Goal: Check status

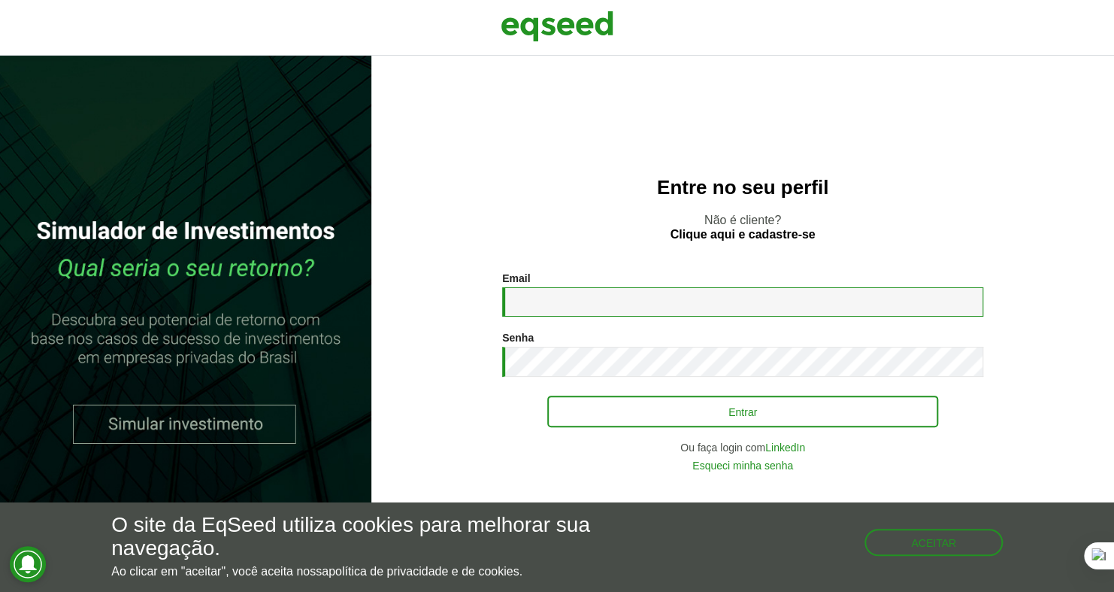
type input "**********"
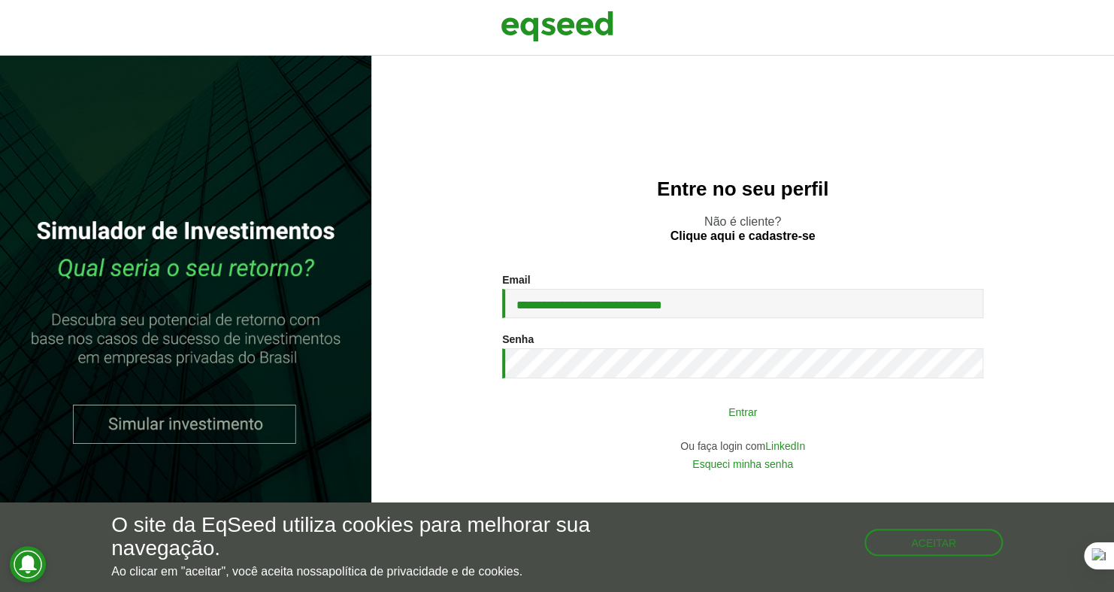
click at [589, 413] on button "Entrar" at bounding box center [742, 411] width 391 height 29
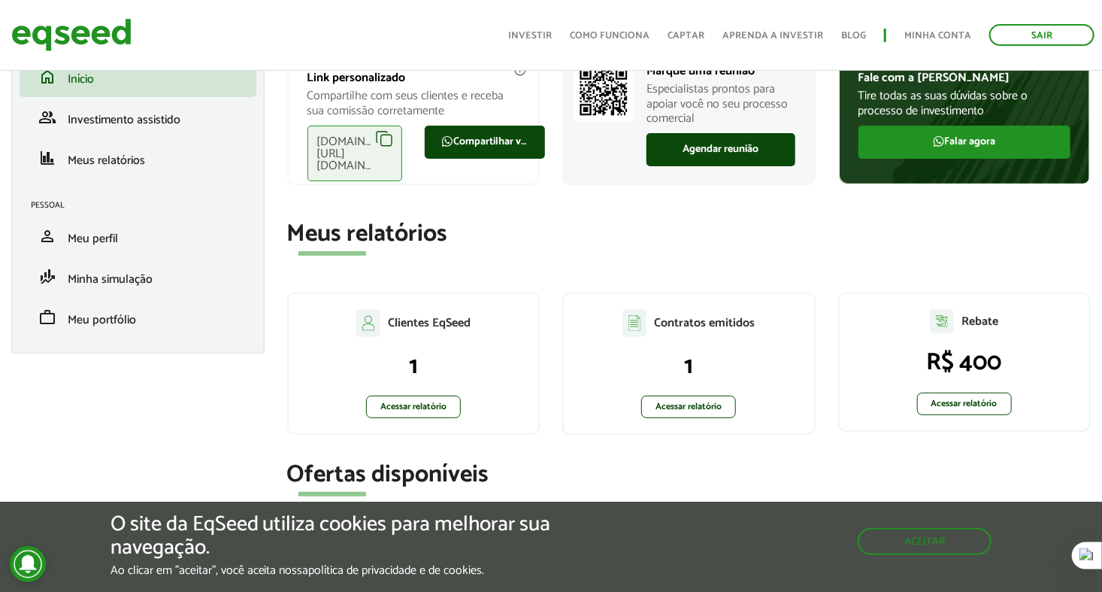
scroll to position [117, 0]
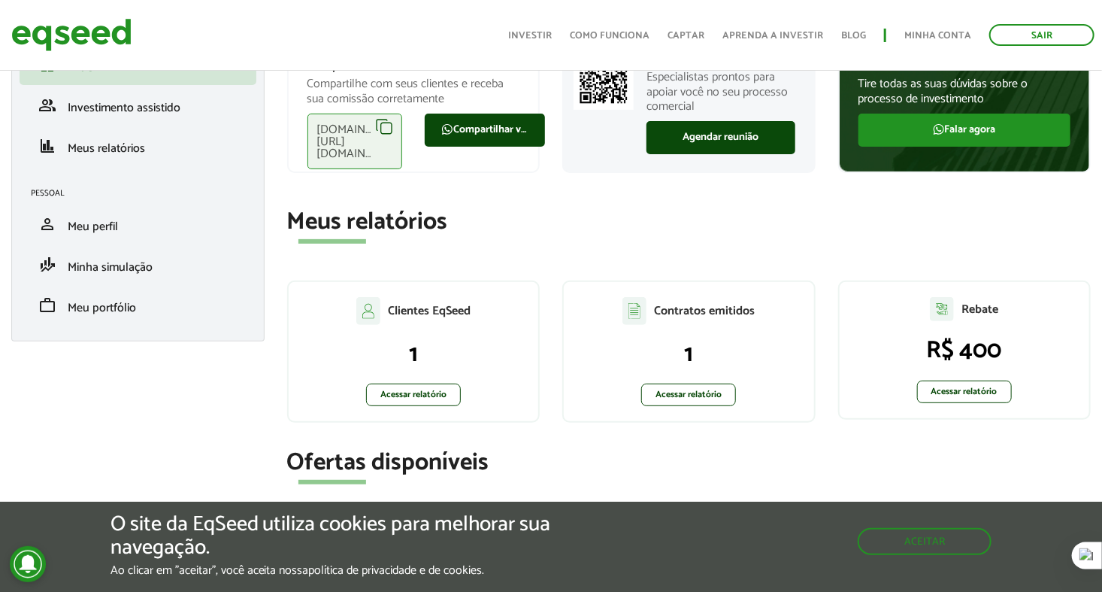
click at [589, 413] on div "Contratos emitidos 1 Acessar relatório" at bounding box center [688, 351] width 253 height 142
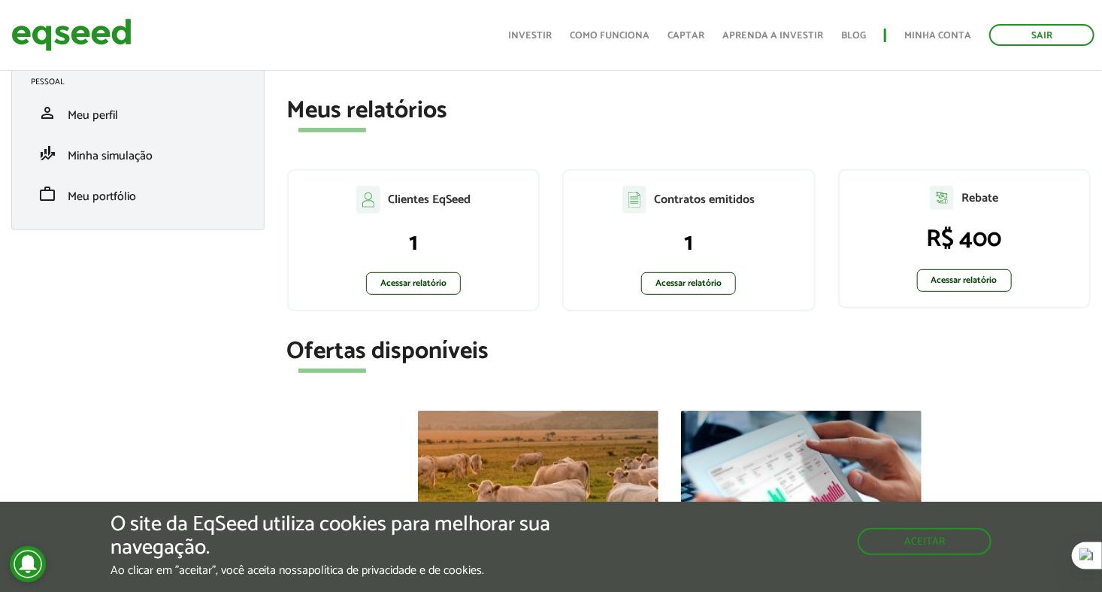
scroll to position [235, 0]
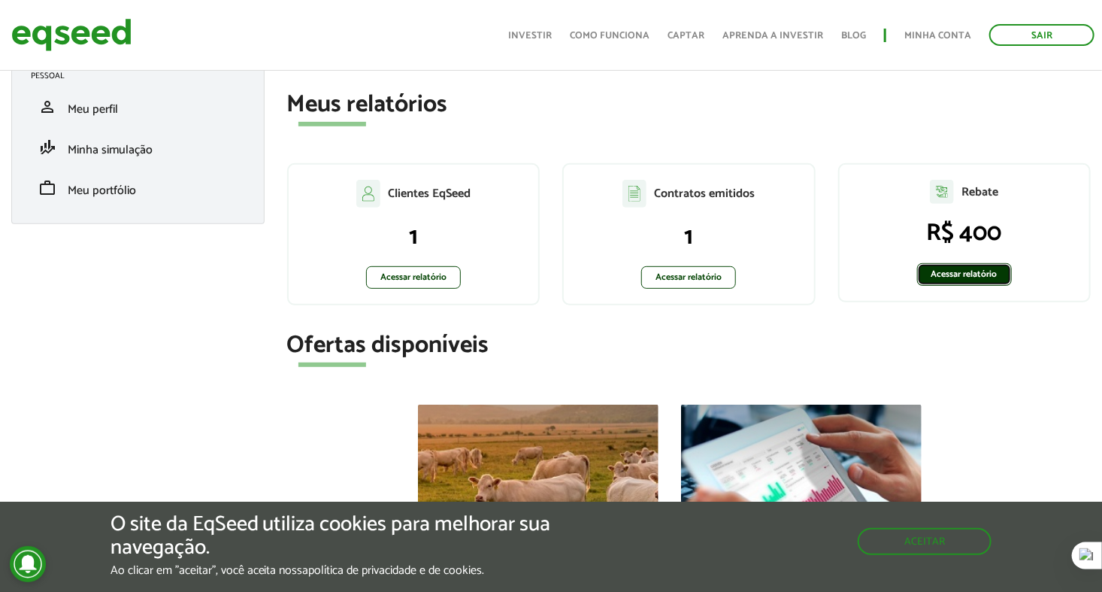
click at [966, 277] on link "Acessar relatório" at bounding box center [964, 274] width 95 height 23
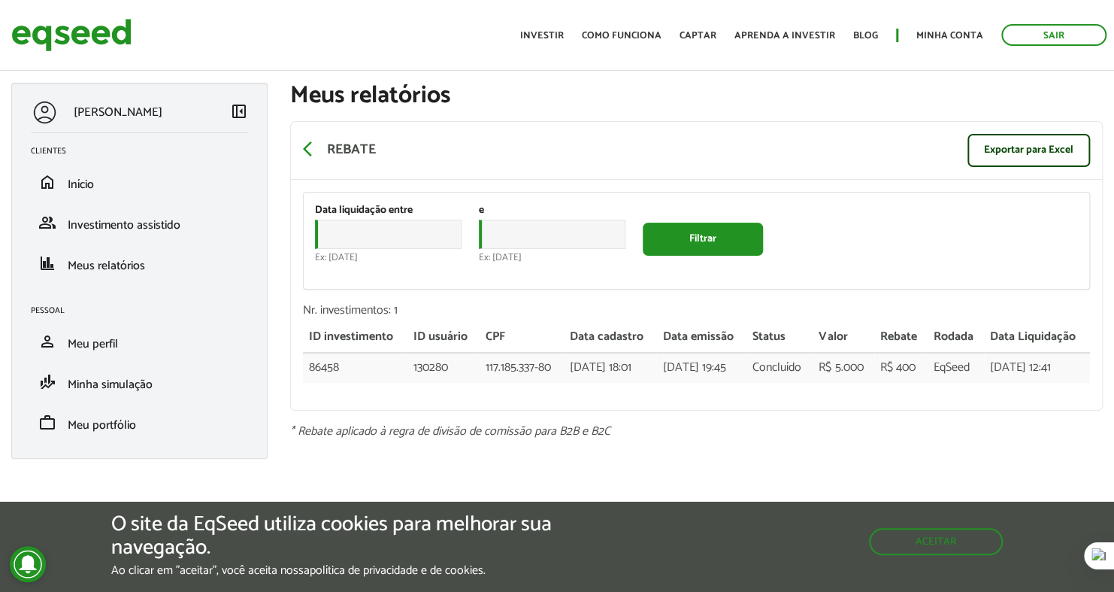
click at [993, 397] on div "ID investimento ID usuário CPF Data cadastro Data emissão Status Valor Rebate R…" at bounding box center [697, 360] width 788 height 75
click at [712, 243] on button "Filtrar" at bounding box center [703, 238] width 120 height 30
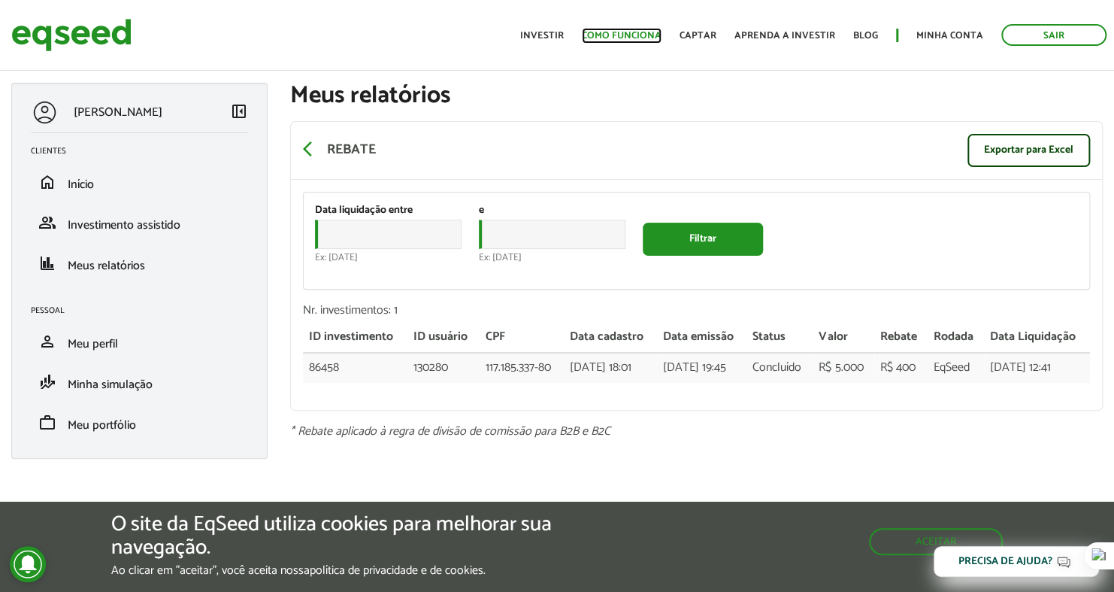
click at [625, 32] on link "Como funciona" at bounding box center [622, 36] width 80 height 10
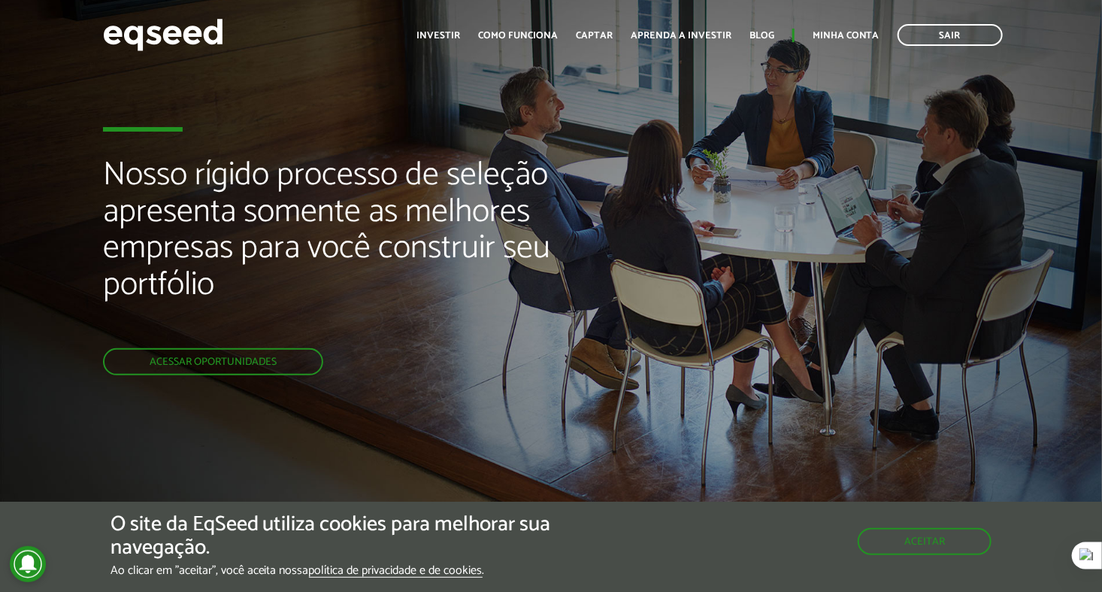
click at [625, 32] on ul "Início Investir Como funciona Captar Aprenda a investir Blog Minha conta Sair" at bounding box center [709, 35] width 601 height 22
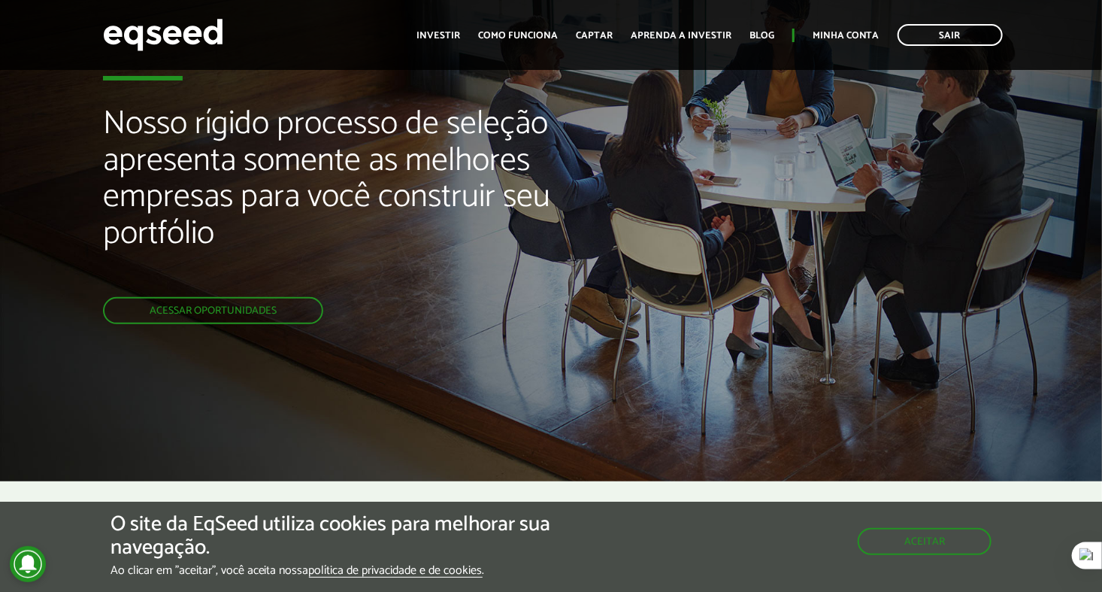
scroll to position [53, 0]
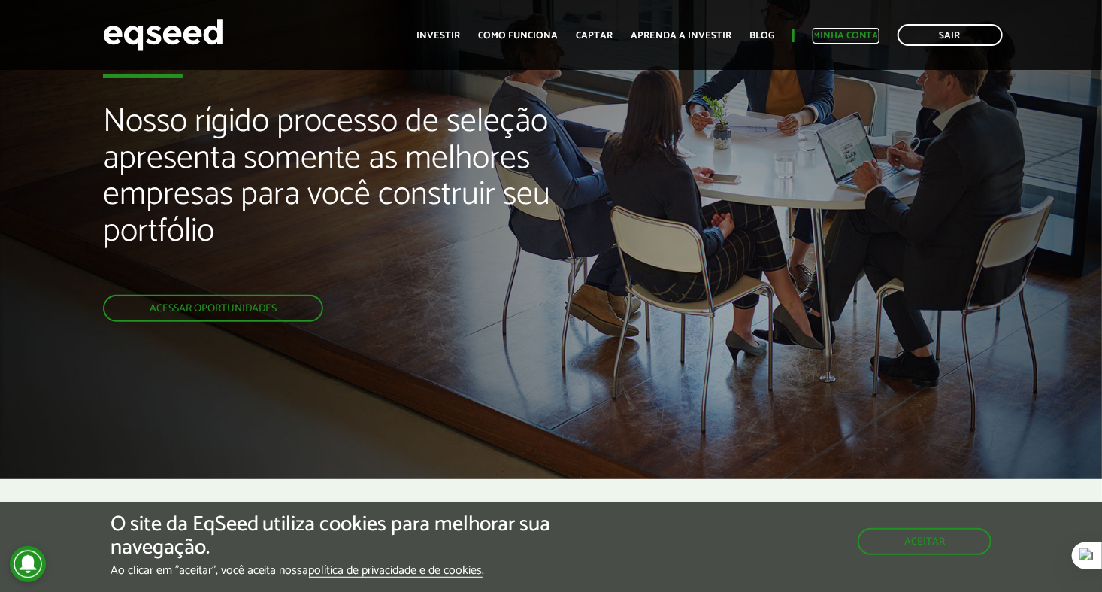
click at [842, 41] on link "Minha conta" at bounding box center [846, 36] width 67 height 10
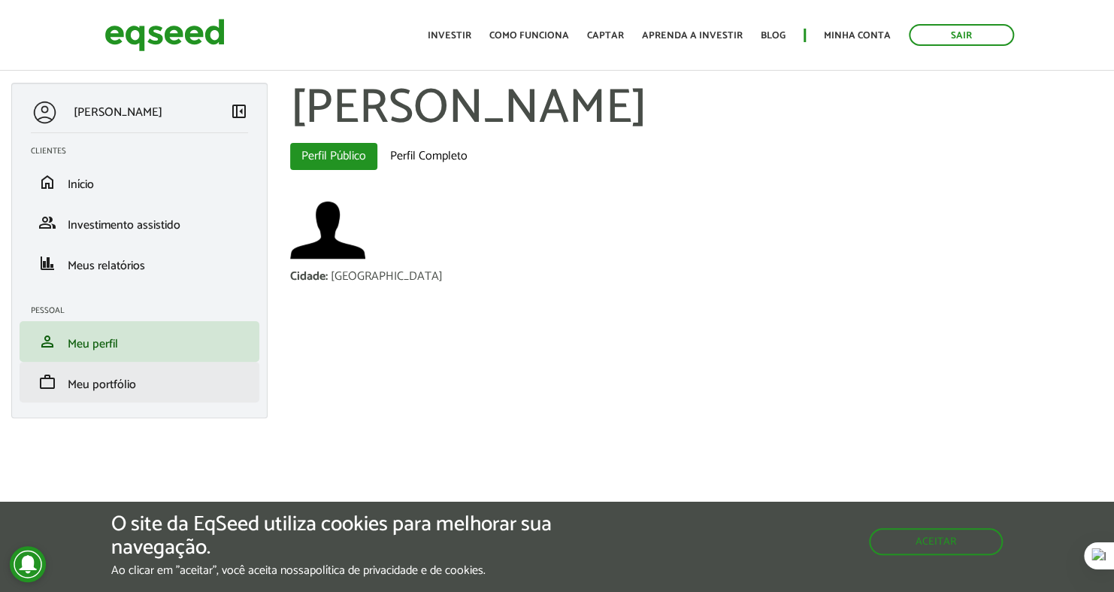
click at [177, 391] on li "work Meu portfólio" at bounding box center [140, 382] width 240 height 41
click at [111, 382] on span "Meu portfólio" at bounding box center [102, 384] width 68 height 20
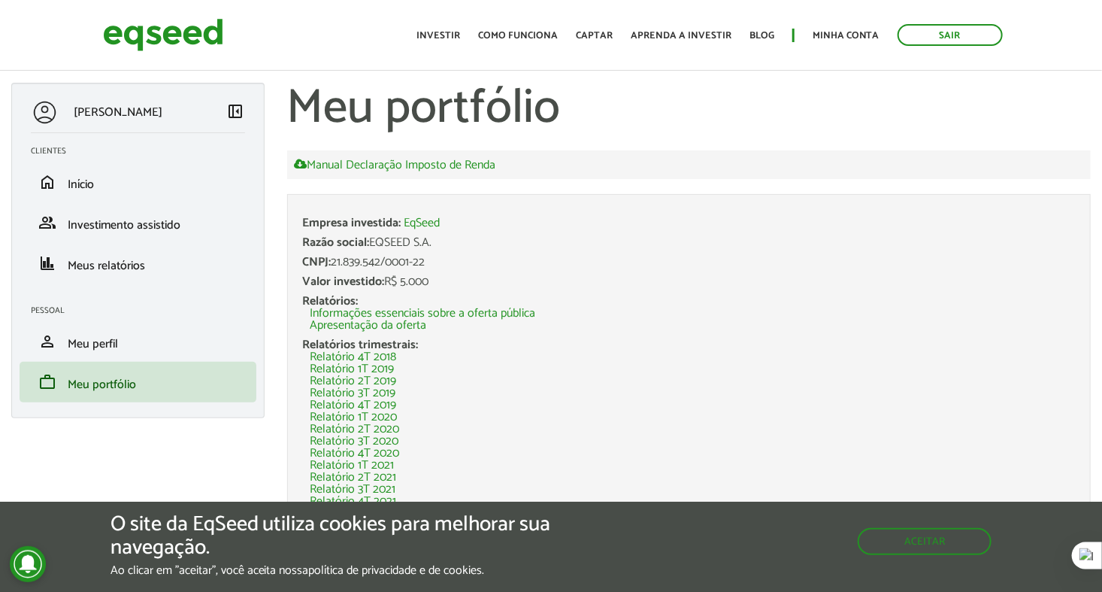
click at [563, 311] on li "Informações essenciais sobre a oferta pública" at bounding box center [693, 313] width 765 height 12
